Goal: Transaction & Acquisition: Purchase product/service

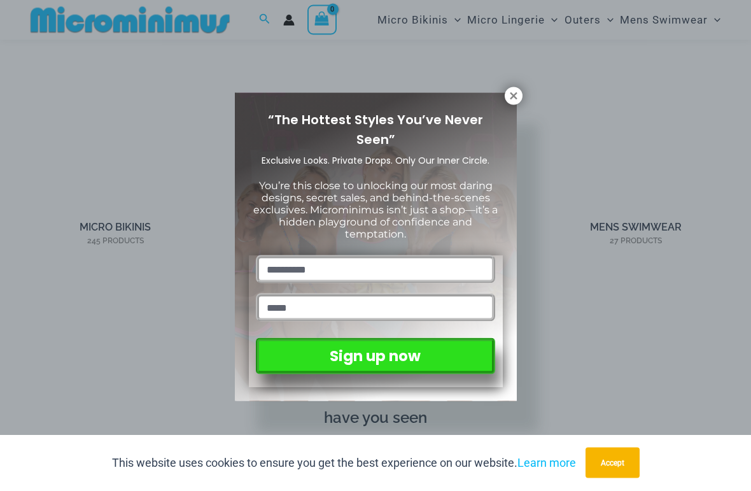
scroll to position [546, 0]
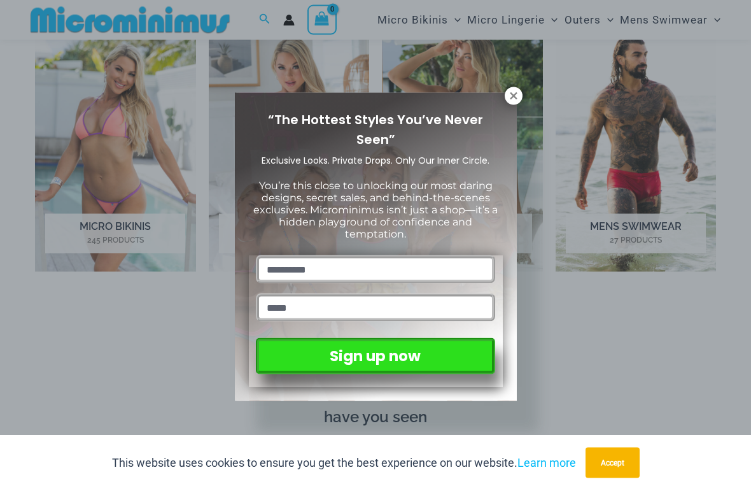
click at [512, 96] on icon at bounding box center [513, 95] width 7 height 7
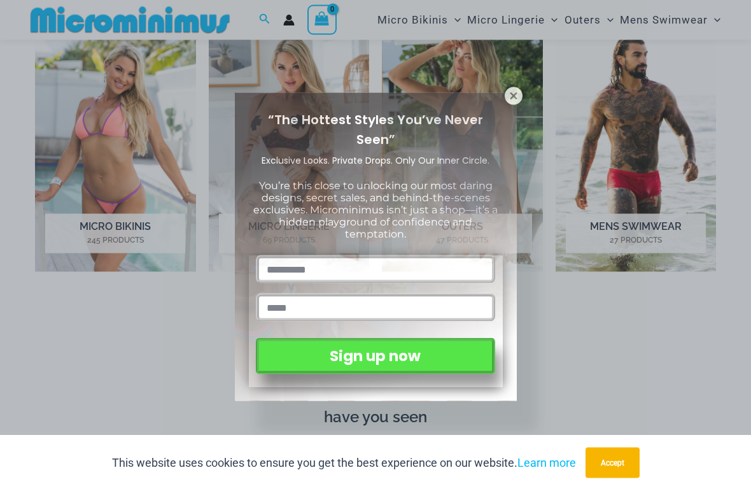
scroll to position [547, 0]
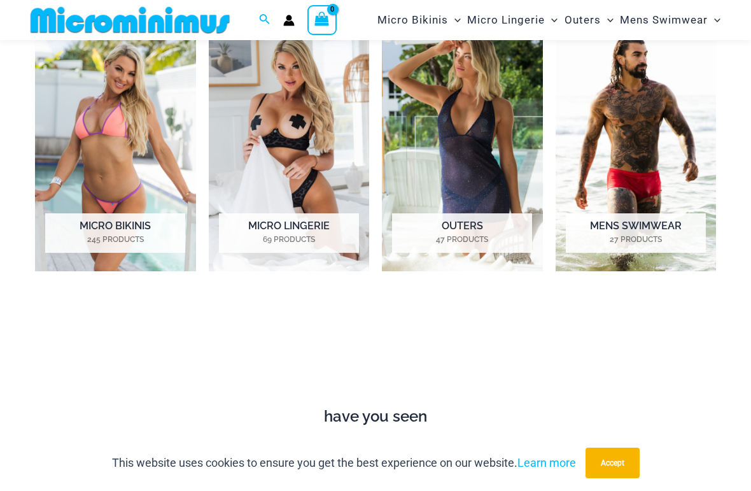
click at [94, 238] on mark "245 Products" at bounding box center [115, 239] width 140 height 11
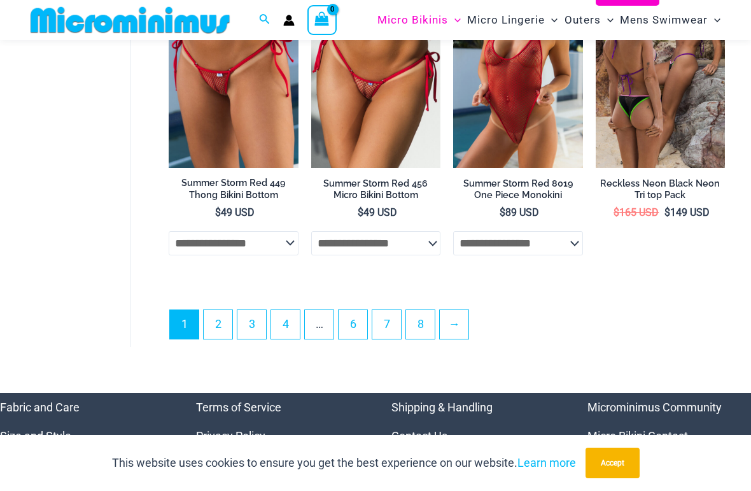
scroll to position [2798, 0]
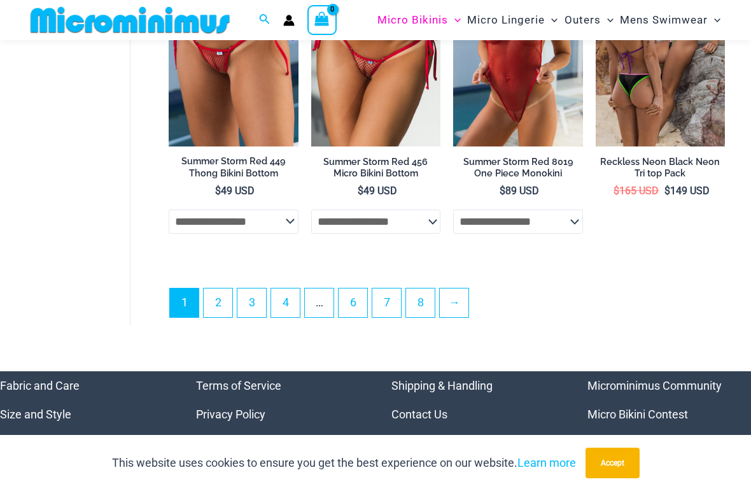
click at [217, 301] on link "2" at bounding box center [218, 302] width 29 height 29
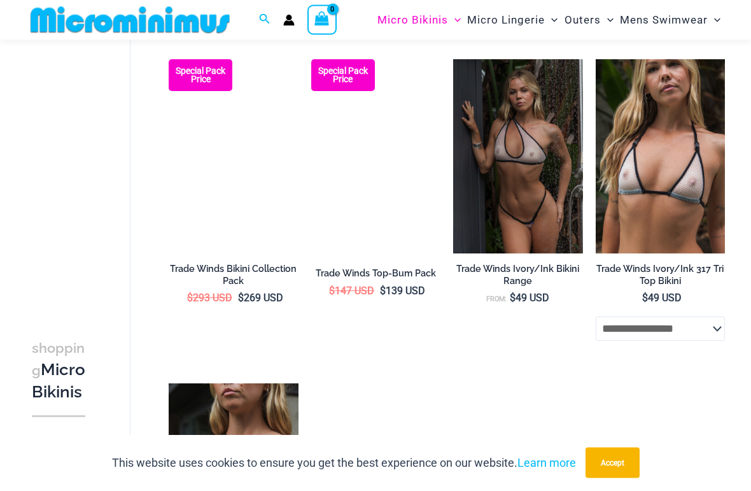
scroll to position [1389, 0]
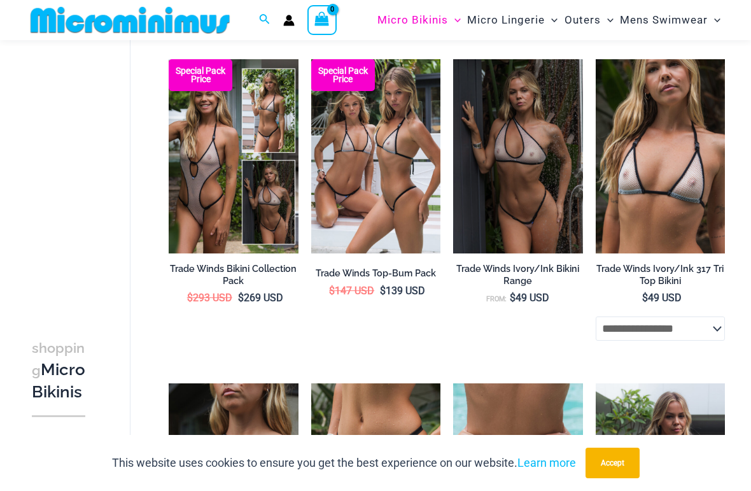
click at [311, 59] on img at bounding box center [311, 59] width 0 height 0
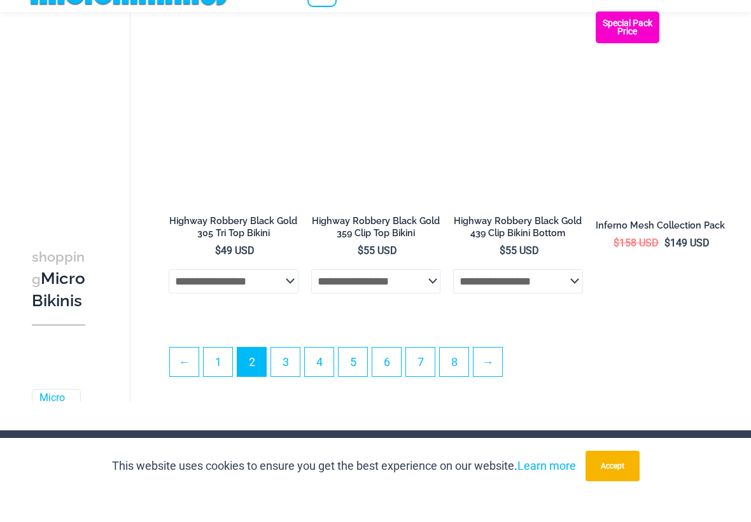
scroll to position [2530, 0]
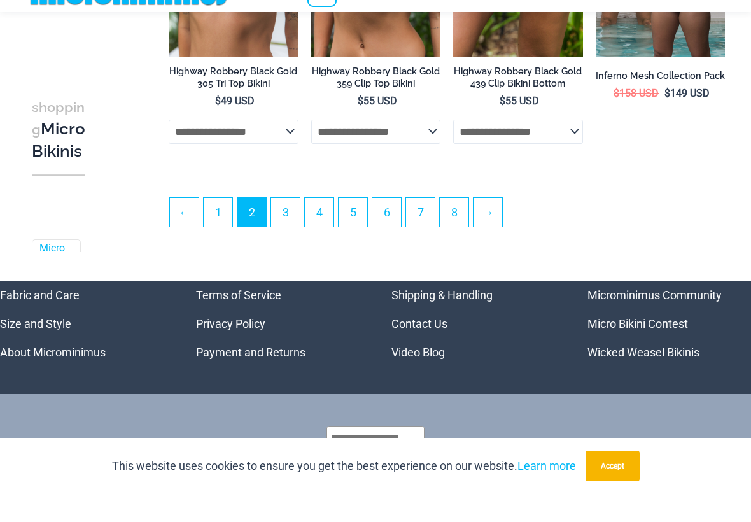
click at [289, 226] on link "3" at bounding box center [285, 240] width 29 height 29
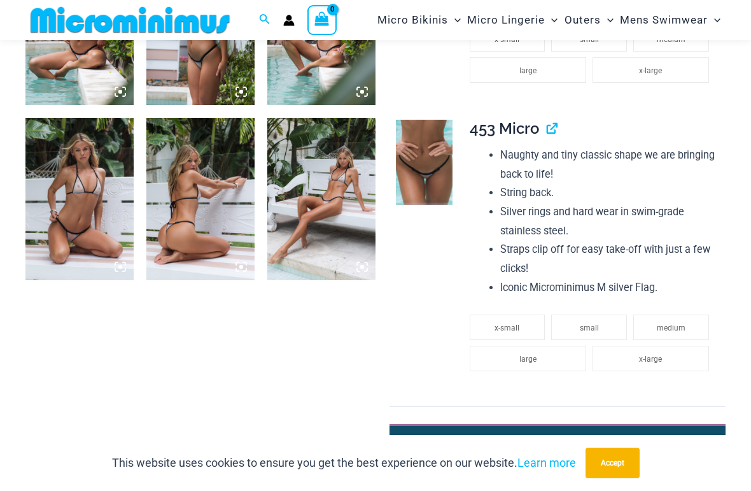
scroll to position [1045, 0]
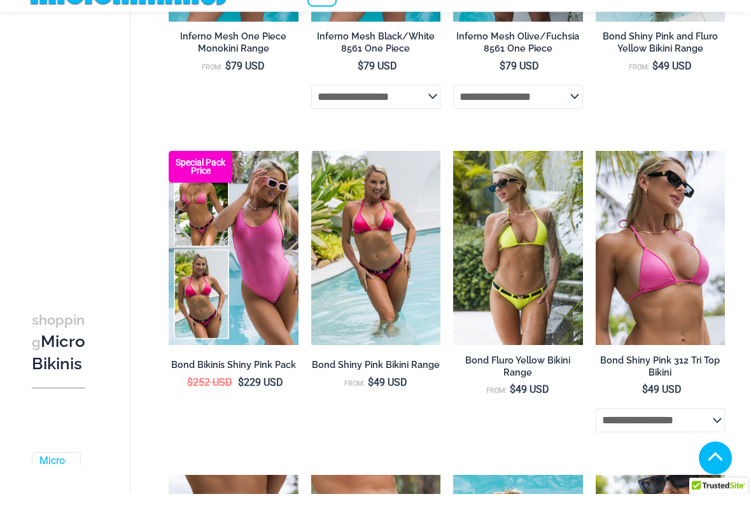
scroll to position [300, 0]
